Goal: Task Accomplishment & Management: Manage account settings

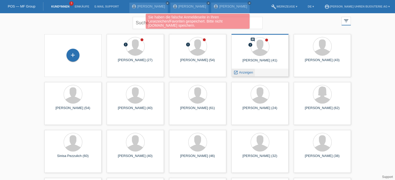
click at [244, 71] on span "Anzeigen" at bounding box center [246, 73] width 14 height 4
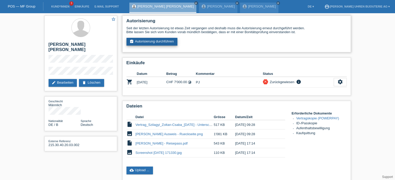
click at [142, 43] on link "assignment_turned_in Autorisierung durchführen" at bounding box center [151, 42] width 51 height 8
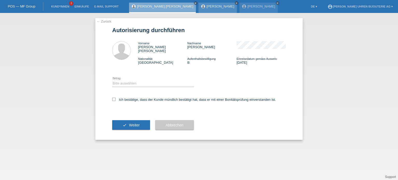
click at [236, 3] on icon "close" at bounding box center [237, 3] width 3 height 3
click at [35, 5] on link "POS — MF Group" at bounding box center [21, 6] width 27 height 4
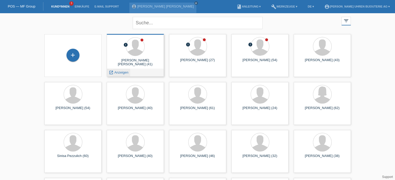
click at [124, 69] on div "launch Anzeigen" at bounding box center [118, 73] width 23 height 8
click at [114, 74] on span "Anzeigen" at bounding box center [121, 73] width 14 height 4
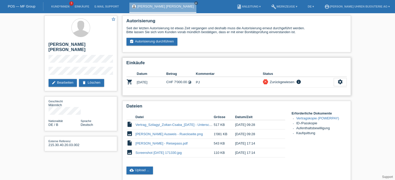
drag, startPoint x: 146, startPoint y: 82, endPoint x: 252, endPoint y: 84, distance: 105.9
click at [252, 84] on tr "shopping_cart 12.09.2025 CHF 7'000.00 timelapse PJ close info settings" at bounding box center [236, 82] width 220 height 11
click at [158, 82] on td "[DATE]" at bounding box center [152, 82] width 30 height 11
drag, startPoint x: 136, startPoint y: 81, endPoint x: 150, endPoint y: 82, distance: 14.3
click at [150, 82] on td "[DATE]" at bounding box center [152, 82] width 30 height 11
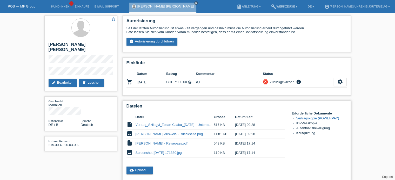
click at [258, 105] on h2 "Dateien" at bounding box center [236, 108] width 220 height 8
click at [162, 126] on link "Vertrag_Szilagyi_Zoltan-Csaba_[DATE] - Unterschrieben.pdf" at bounding box center [180, 125] width 91 height 4
click at [162, 143] on link "[PERSON_NAME] - Reisepass.pdf" at bounding box center [161, 144] width 52 height 4
click at [162, 153] on link "Screenshot [DATE] 171330.jpg" at bounding box center [158, 153] width 46 height 4
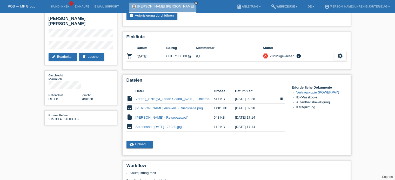
click at [154, 99] on link "Vertrag_Szilagyi_Zoltan-Csaba_[DATE] - Unterschrieben.pdf" at bounding box center [180, 99] width 91 height 4
click at [156, 107] on link "[PERSON_NAME] Ausweis - Rueckseite.png" at bounding box center [168, 108] width 67 height 4
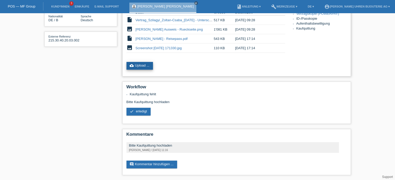
click at [141, 65] on link "cloud_upload Upload ..." at bounding box center [139, 66] width 27 height 8
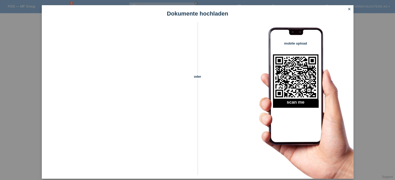
click at [350, 10] on icon "close" at bounding box center [349, 9] width 4 height 4
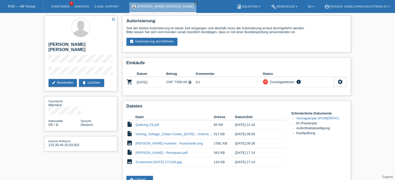
scroll to position [103, 0]
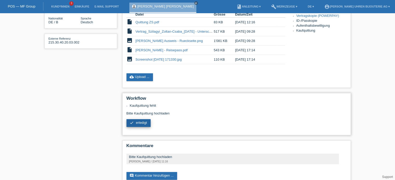
click at [144, 125] on link "check erledigt" at bounding box center [138, 123] width 24 height 8
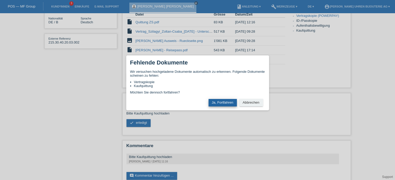
click at [228, 102] on button "Ja, Fortfahren" at bounding box center [222, 103] width 28 height 8
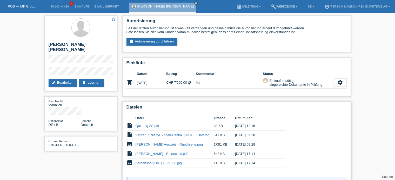
scroll to position [71, 0]
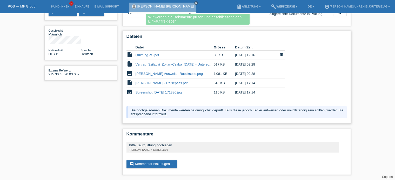
click at [149, 55] on link "Quittung ZS.pdf" at bounding box center [147, 55] width 24 height 4
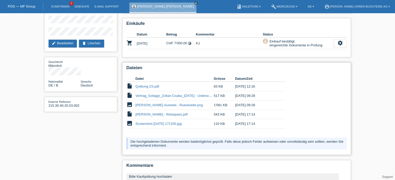
scroll to position [0, 0]
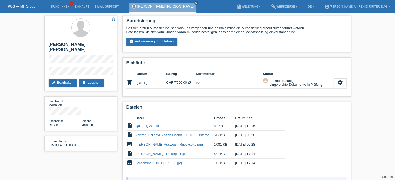
click at [195, 2] on icon "close" at bounding box center [196, 3] width 3 height 3
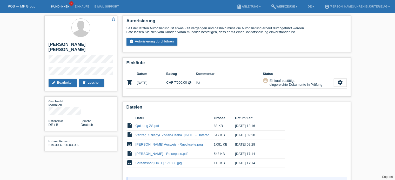
click at [60, 7] on link "Kund*innen" at bounding box center [60, 6] width 23 height 3
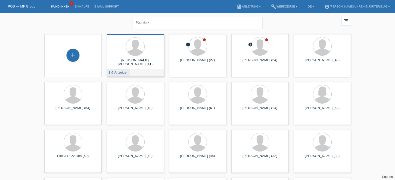
click at [118, 73] on span "Anzeigen" at bounding box center [121, 73] width 14 height 4
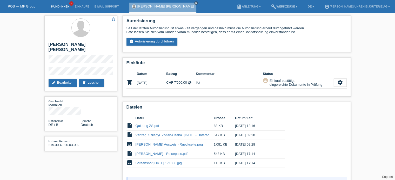
click at [69, 6] on link "Kund*innen" at bounding box center [60, 6] width 23 height 3
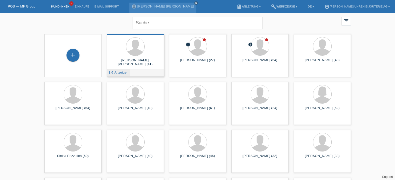
click at [125, 70] on div "launch Anzeigen" at bounding box center [118, 73] width 23 height 8
click at [120, 75] on div "launch Anzeigen" at bounding box center [118, 73] width 23 height 8
click at [121, 73] on span "Anzeigen" at bounding box center [121, 73] width 14 height 4
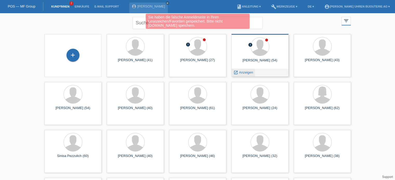
click at [236, 72] on icon "launch" at bounding box center [235, 72] width 5 height 5
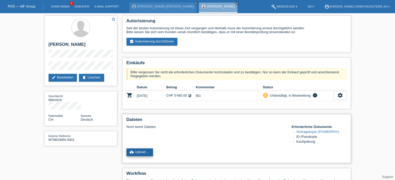
click at [142, 155] on link "cloud_upload Upload ..." at bounding box center [139, 153] width 27 height 8
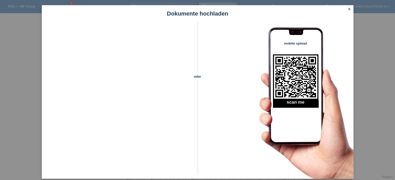
click at [348, 10] on icon "close" at bounding box center [349, 9] width 4 height 4
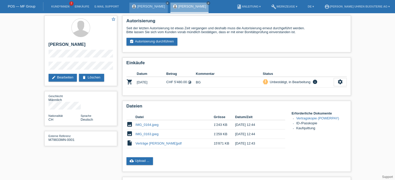
click at [161, 7] on link "[PERSON_NAME] [PERSON_NAME]" at bounding box center [151, 6] width 28 height 4
click at [153, 9] on div "[PERSON_NAME] close" at bounding box center [148, 8] width 38 height 10
